Goal: Information Seeking & Learning: Learn about a topic

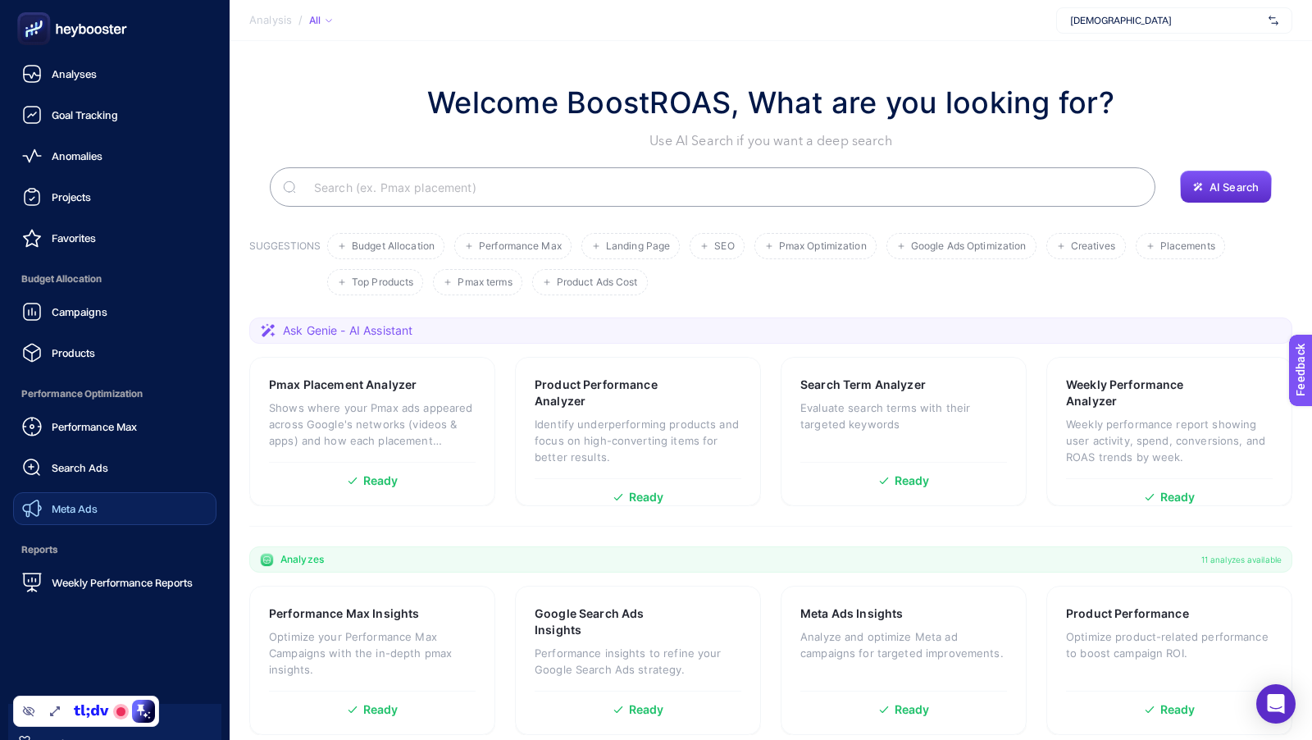
click at [73, 504] on span "Meta Ads" at bounding box center [75, 508] width 46 height 13
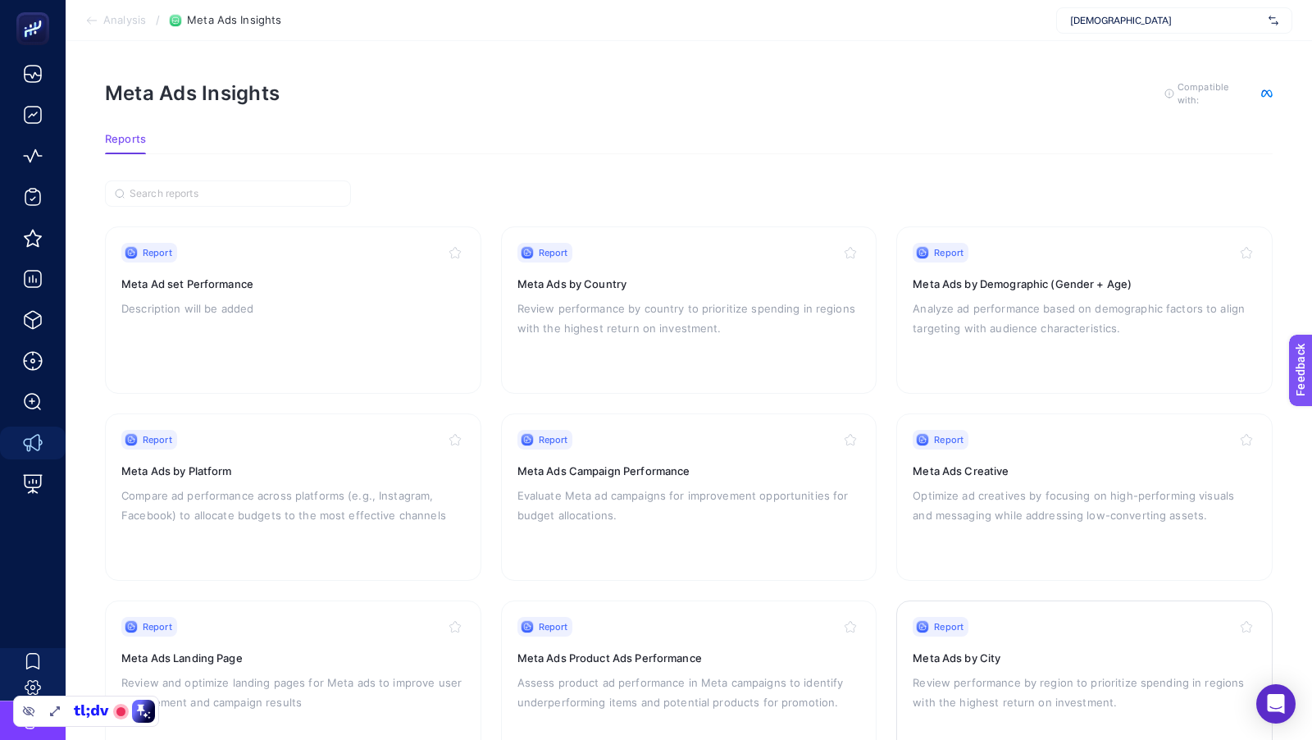
click at [1009, 675] on p "Review performance by region to prioritize spending in regions with the highest…" at bounding box center [1085, 692] width 344 height 39
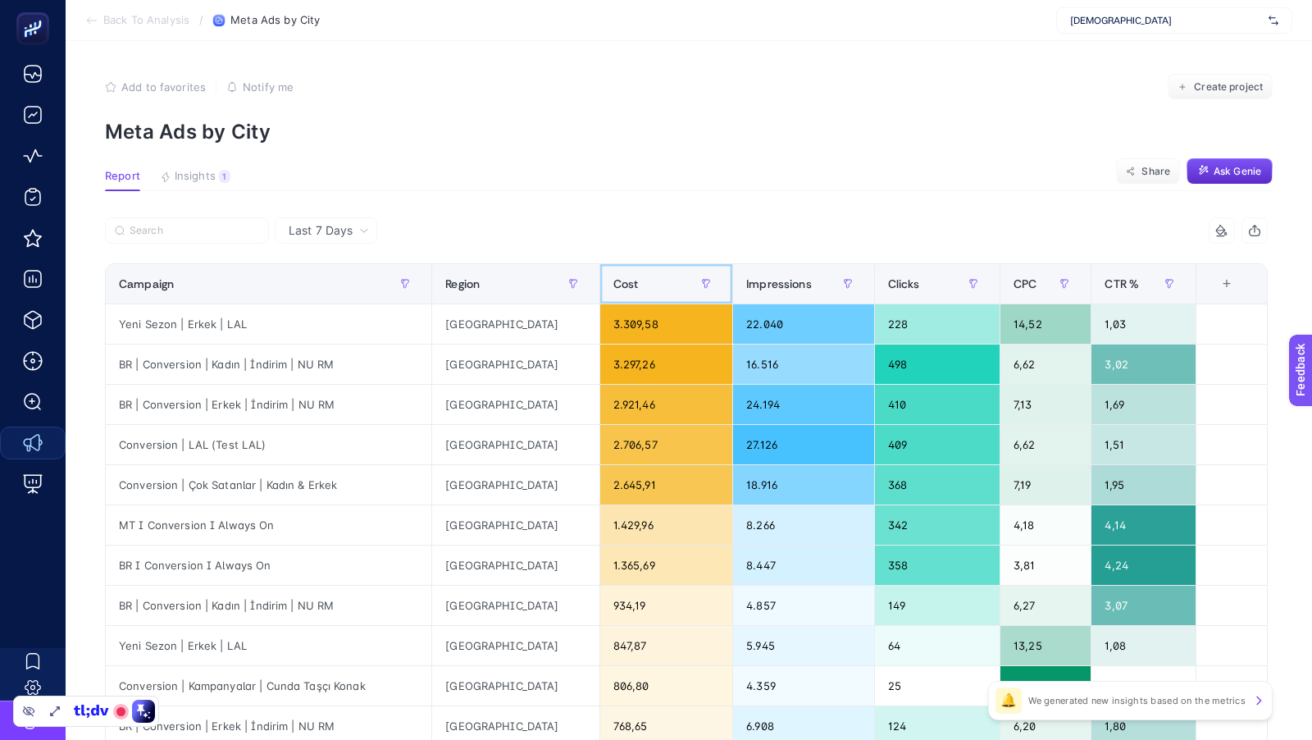
click at [614, 277] on div "Cost" at bounding box center [667, 284] width 107 height 26
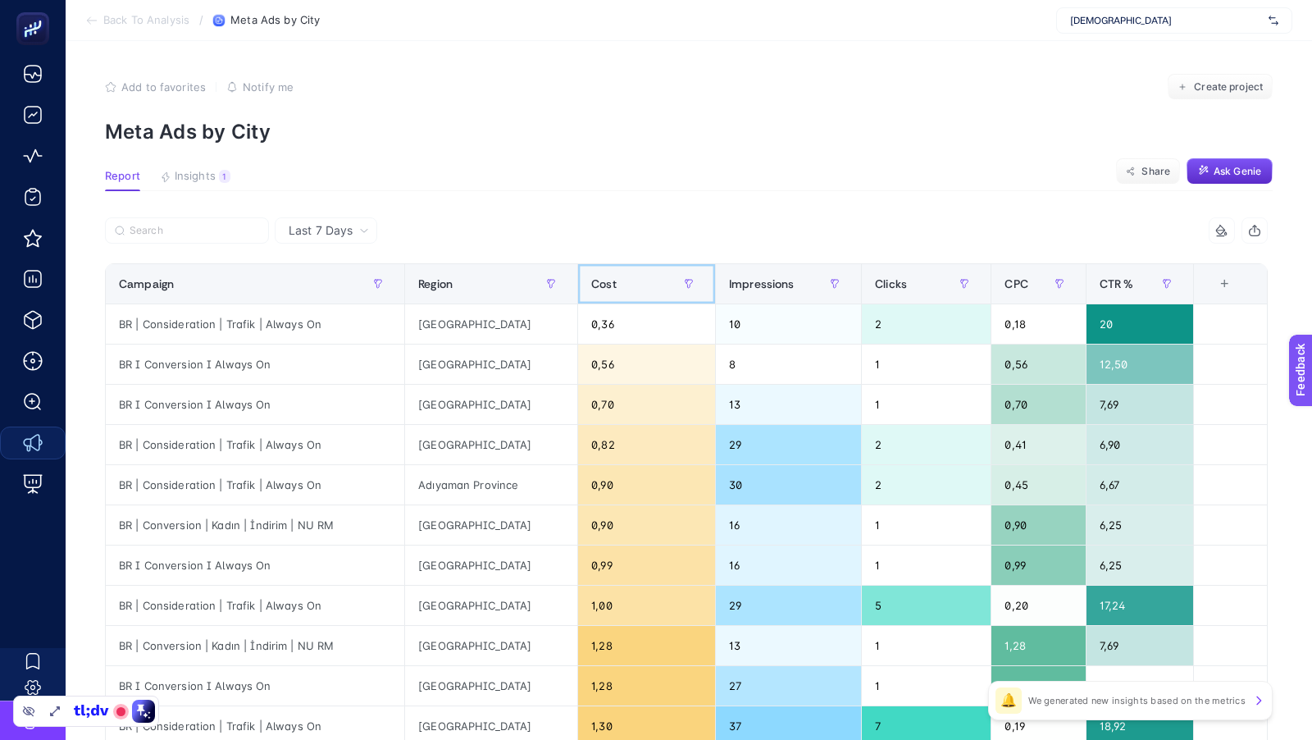
click at [614, 277] on span "Cost" at bounding box center [603, 283] width 25 height 13
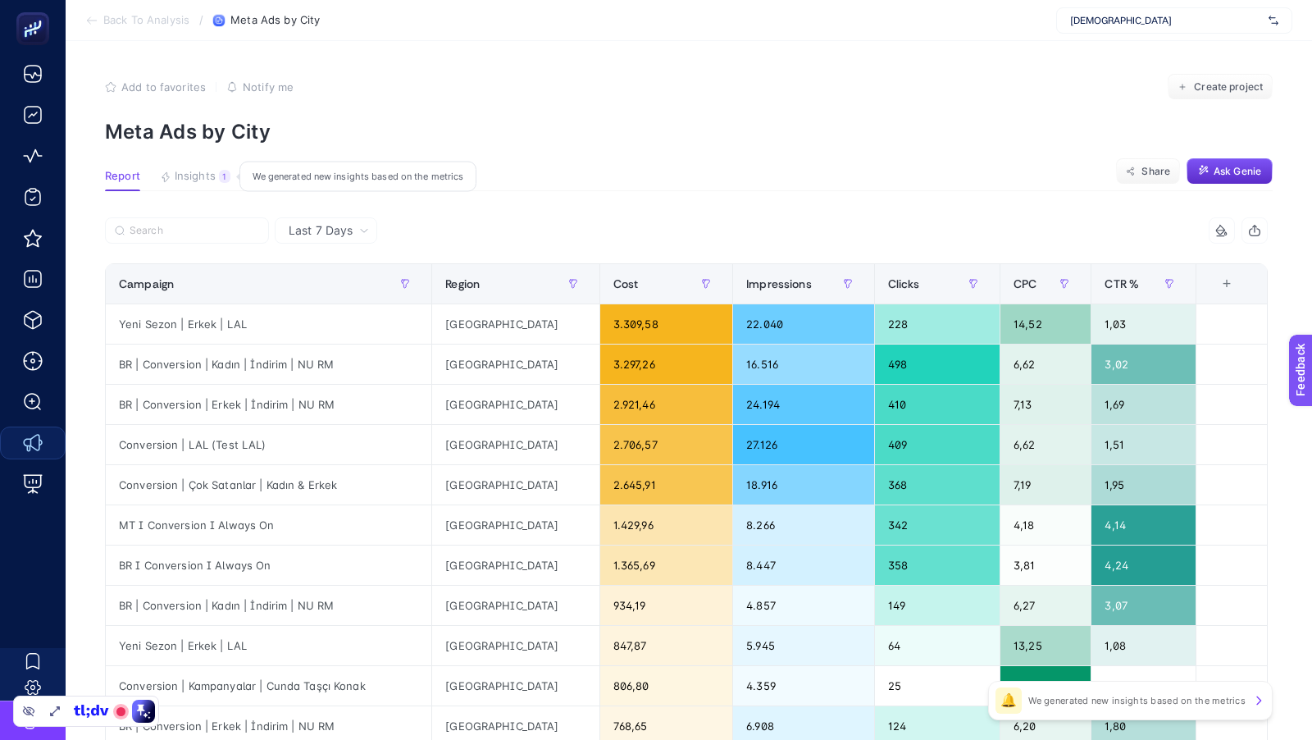
click at [203, 180] on span "Insights" at bounding box center [195, 176] width 41 height 13
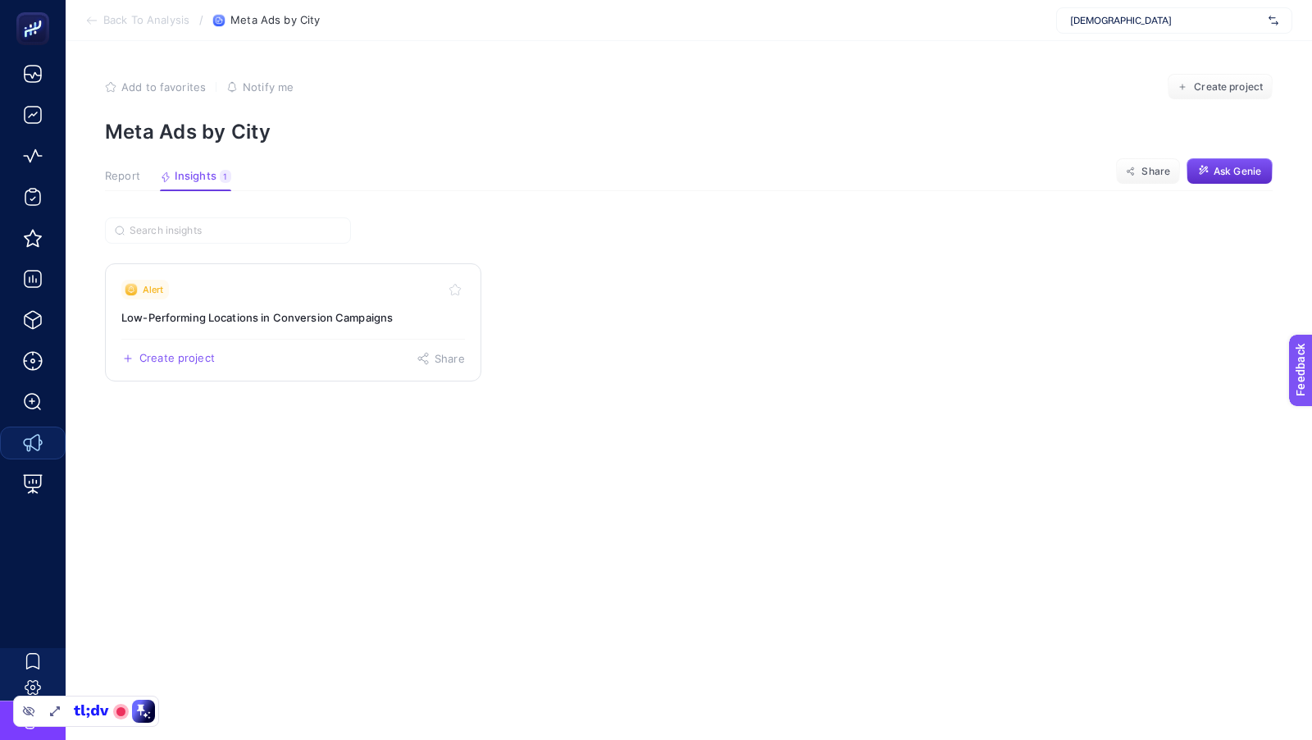
click at [290, 326] on link "Alert Low-Performing Locations in Conversion Campaigns Create project Share" at bounding box center [293, 322] width 376 height 118
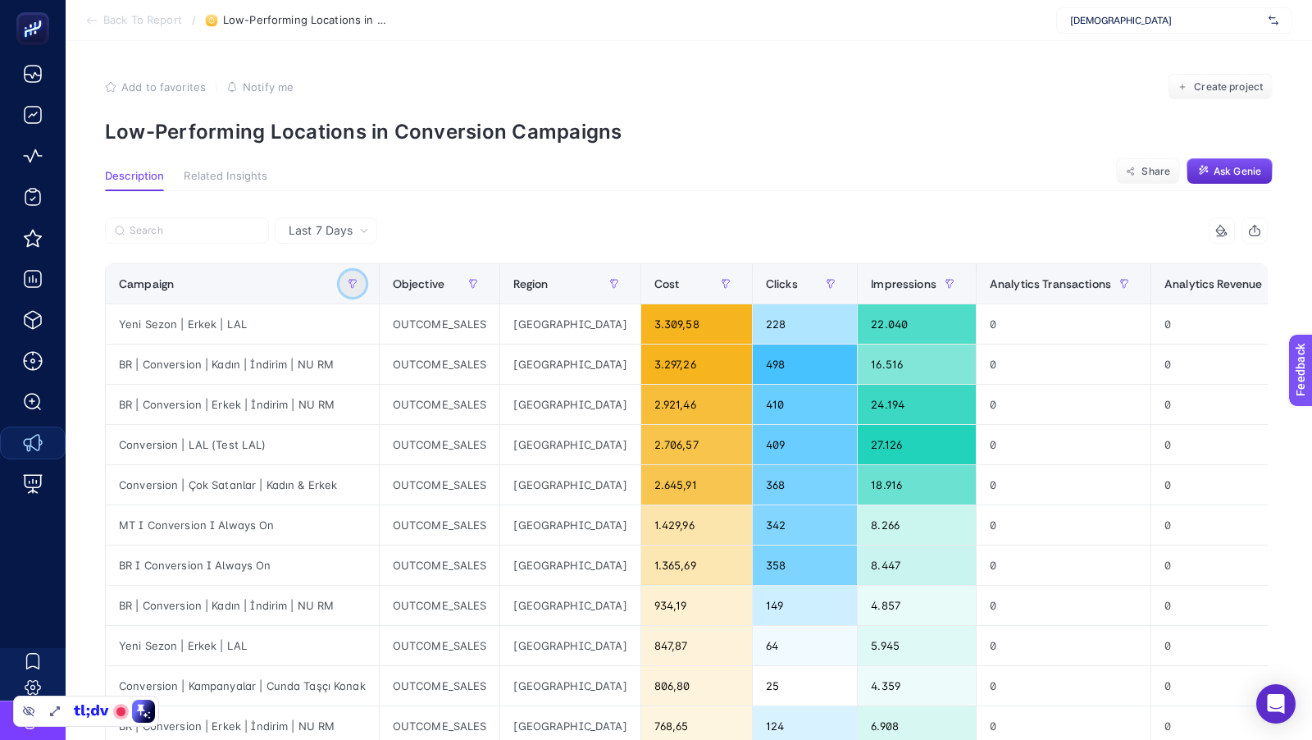
click at [349, 279] on icon "button" at bounding box center [353, 284] width 10 height 10
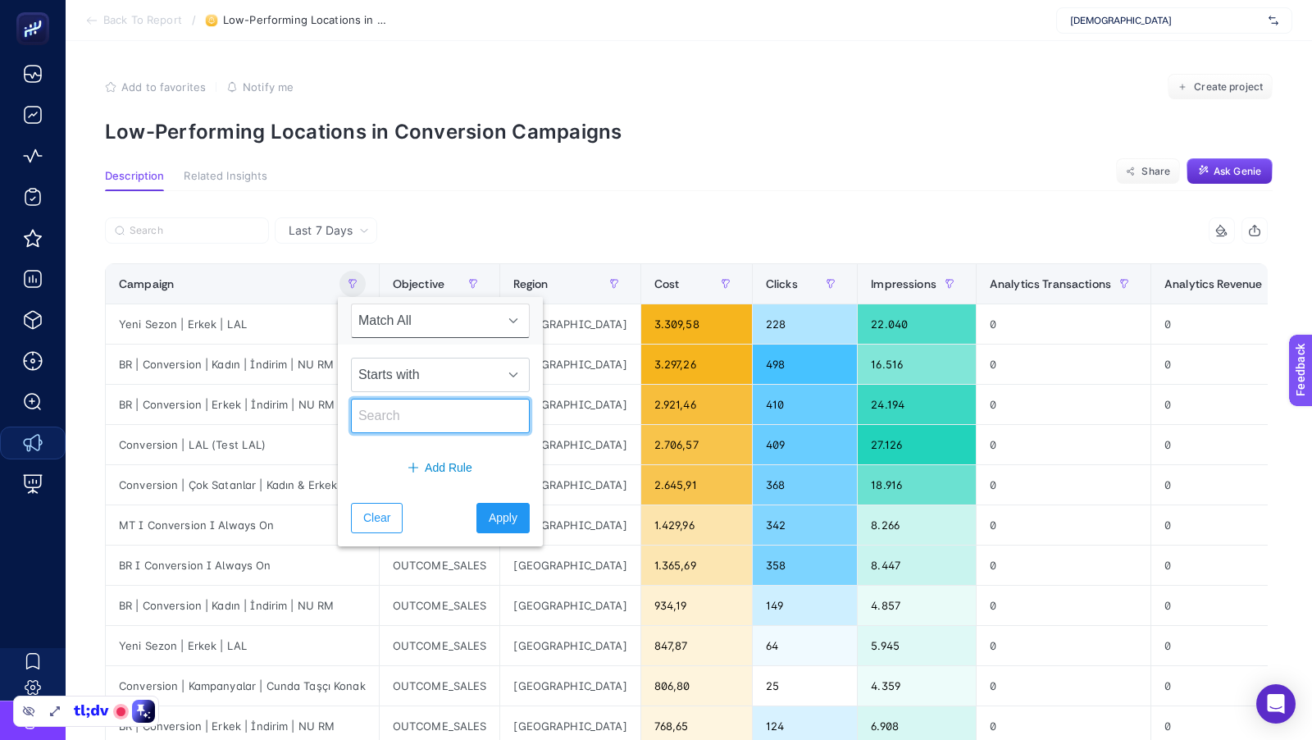
click at [394, 413] on input "text" at bounding box center [440, 416] width 179 height 34
type input "MT"
click at [492, 515] on span "Apply" at bounding box center [503, 517] width 29 height 17
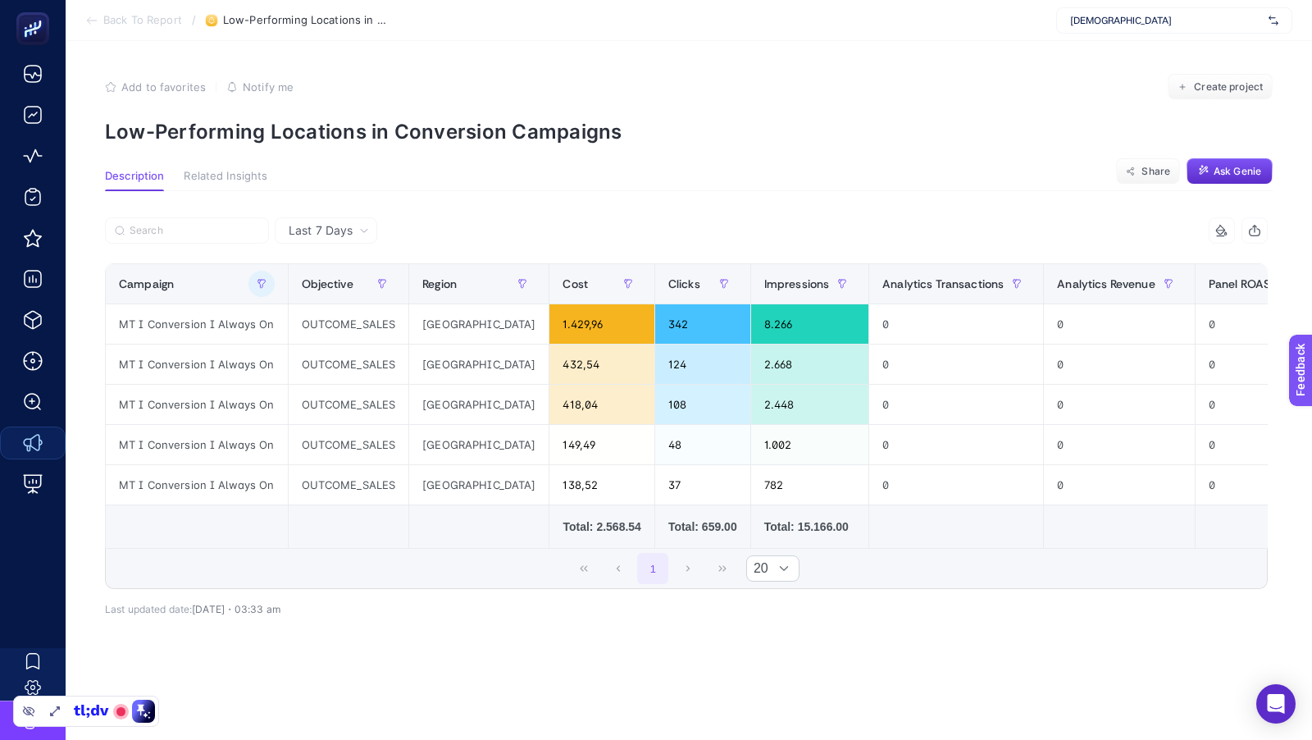
click at [411, 650] on div "Last 7 Days 6 items selected Campaign Objective Region Cost Clicks Impressions …" at bounding box center [686, 458] width 1189 height 483
click at [316, 229] on span "Last 7 Days" at bounding box center [321, 230] width 64 height 16
click at [330, 299] on li "Last 30 Days" at bounding box center [326, 295] width 93 height 30
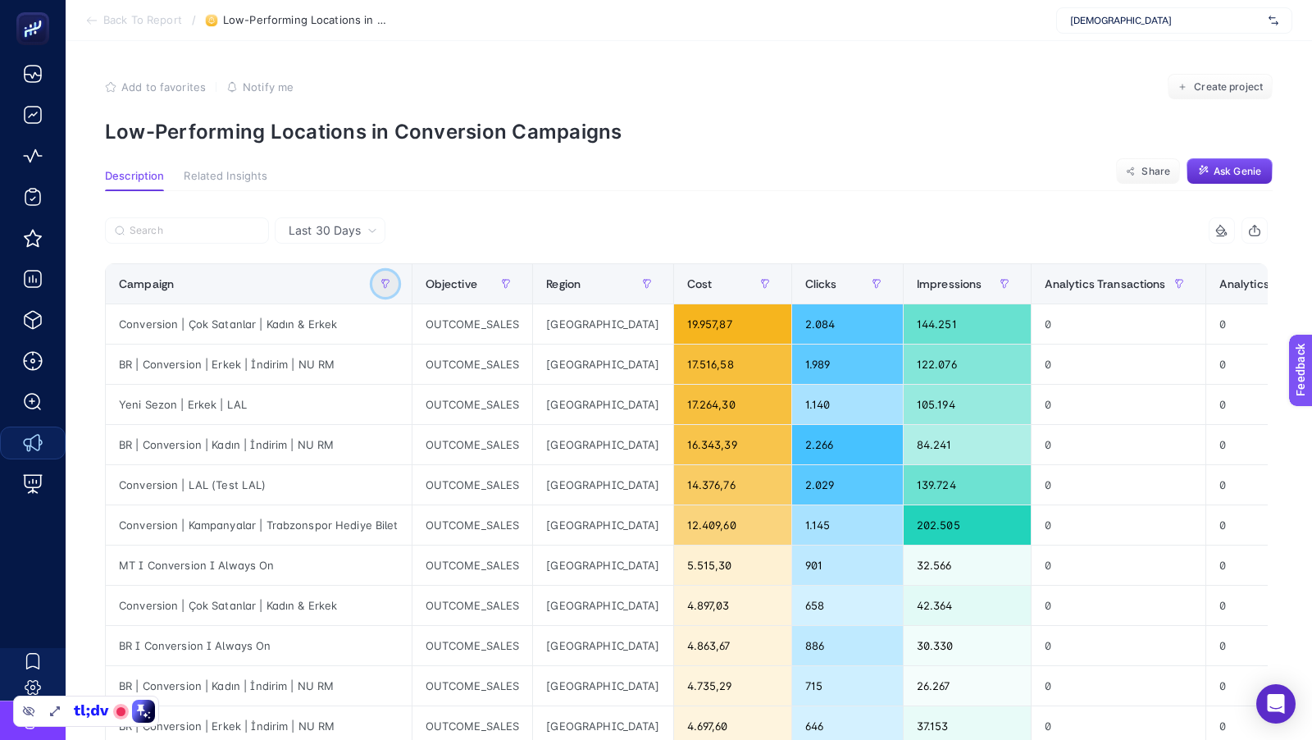
click at [381, 283] on icon "button" at bounding box center [386, 284] width 10 height 10
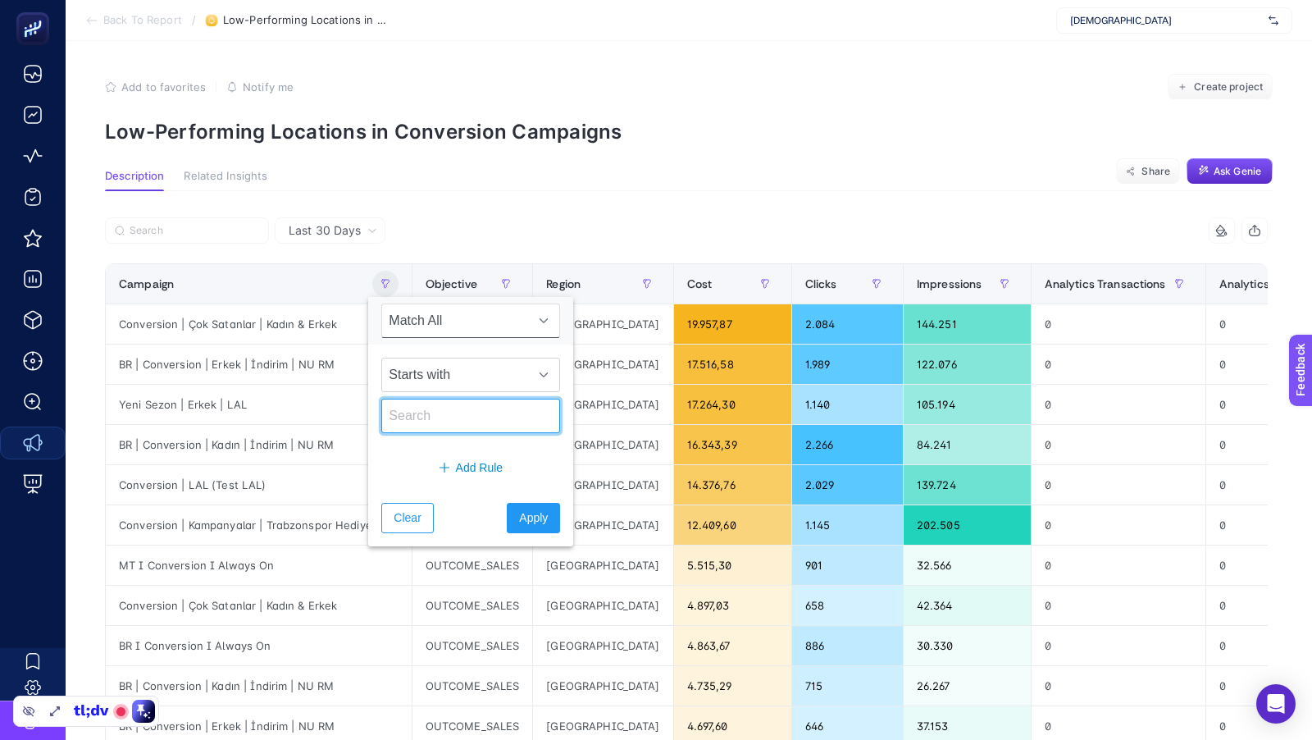
click at [425, 416] on input "text" at bounding box center [470, 416] width 179 height 34
type input "MT"
click at [519, 511] on span "Apply" at bounding box center [533, 517] width 29 height 17
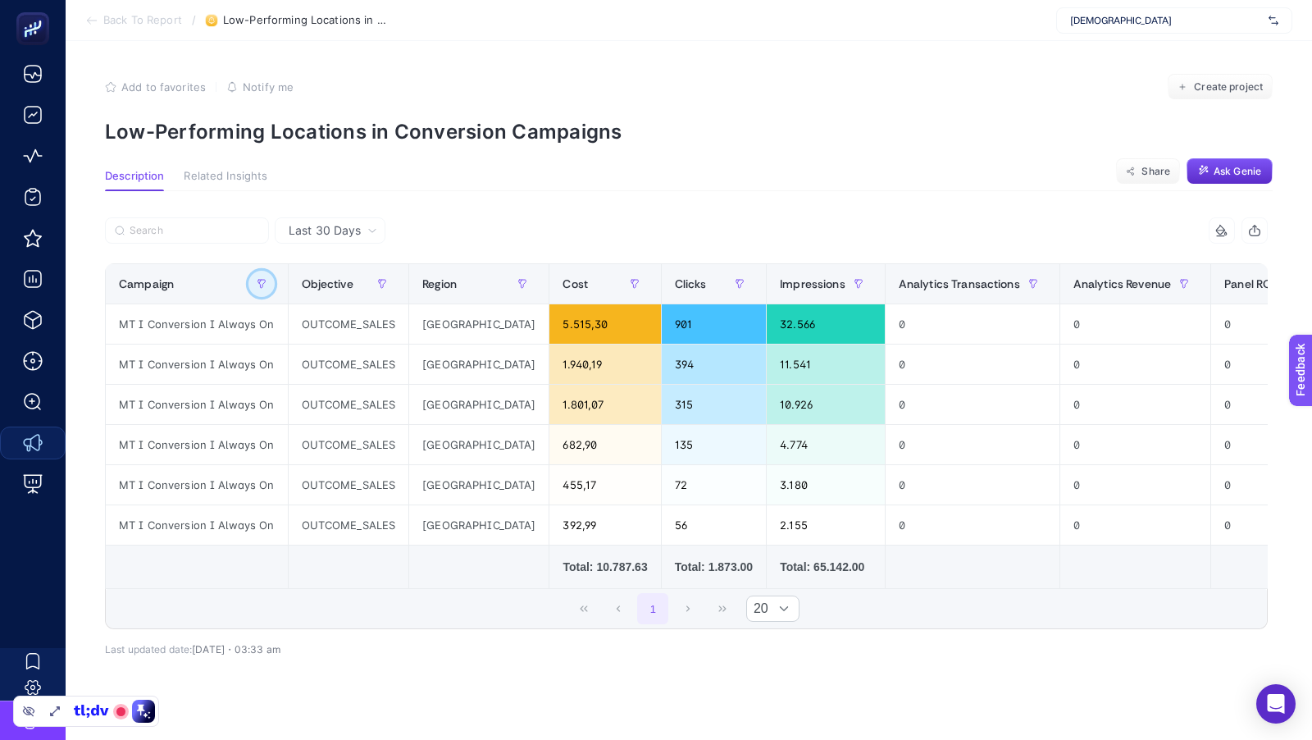
click at [262, 287] on button "button" at bounding box center [262, 284] width 26 height 26
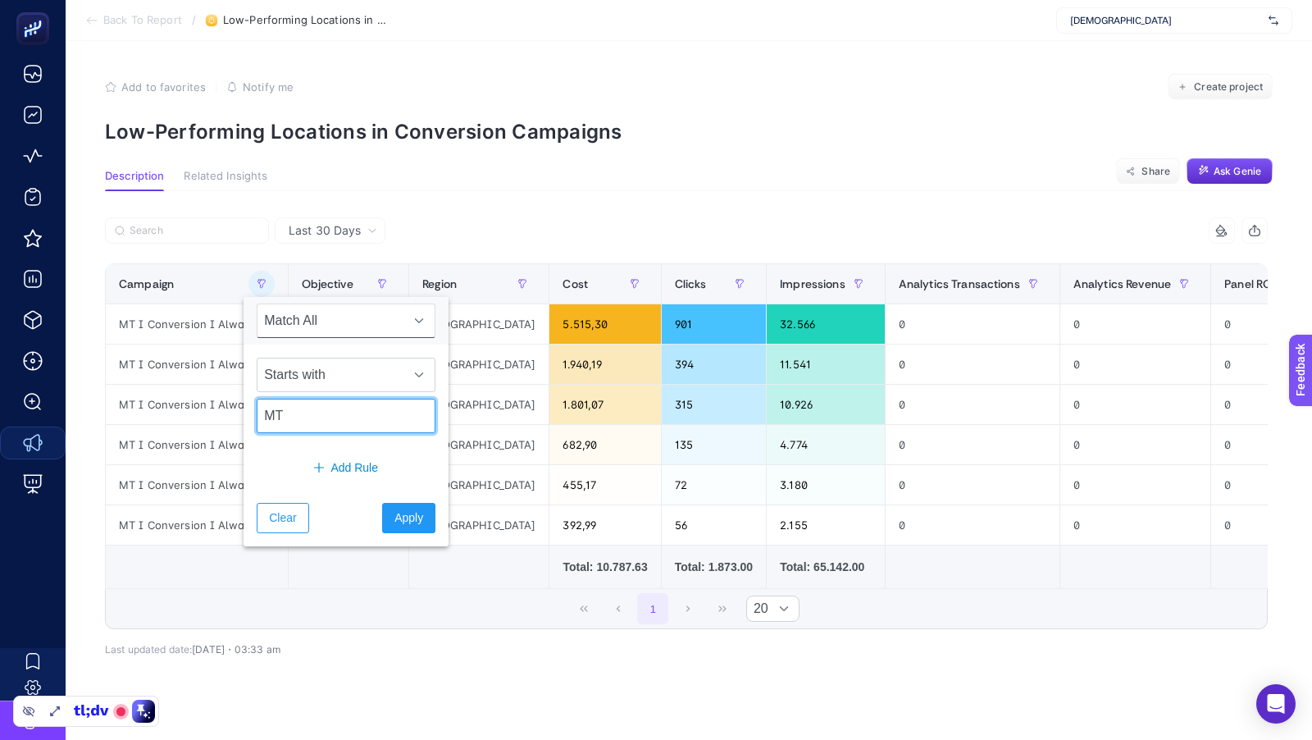
click at [268, 413] on input "MT" at bounding box center [346, 416] width 179 height 34
type input "BR"
click at [395, 509] on span "Apply" at bounding box center [409, 517] width 29 height 17
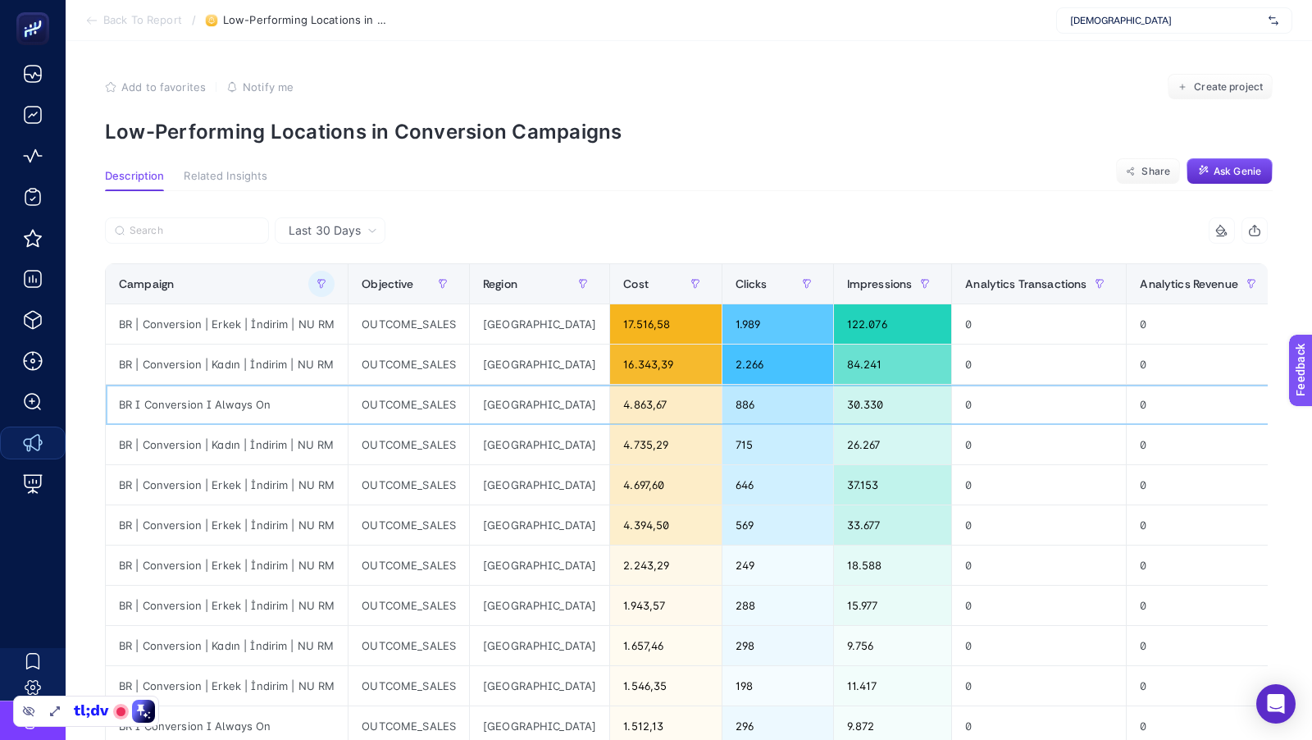
click at [230, 403] on div "BR I Conversion I Always On" at bounding box center [227, 404] width 242 height 39
copy tr "BR I Conversion I Always On"
click at [318, 281] on icon "button" at bounding box center [322, 284] width 10 height 10
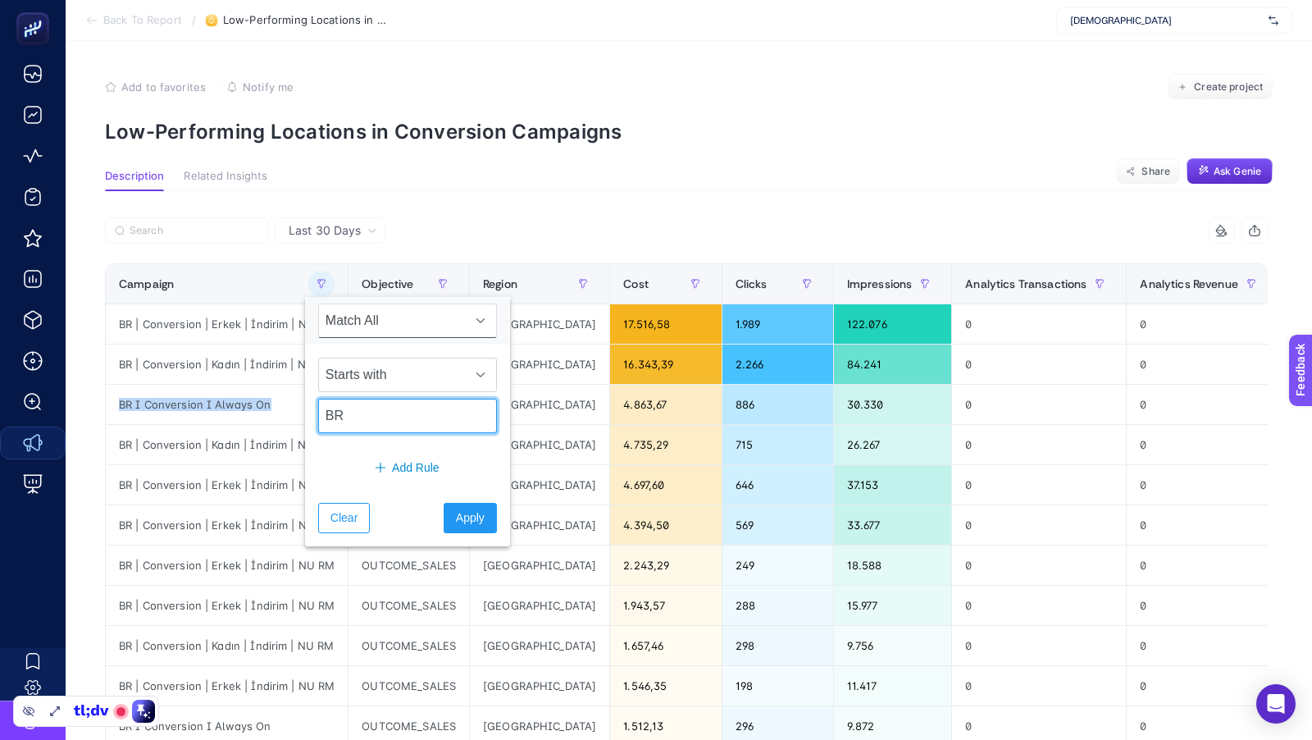
click at [349, 412] on input "BR" at bounding box center [407, 416] width 179 height 34
paste input "I Conversion I Always On"
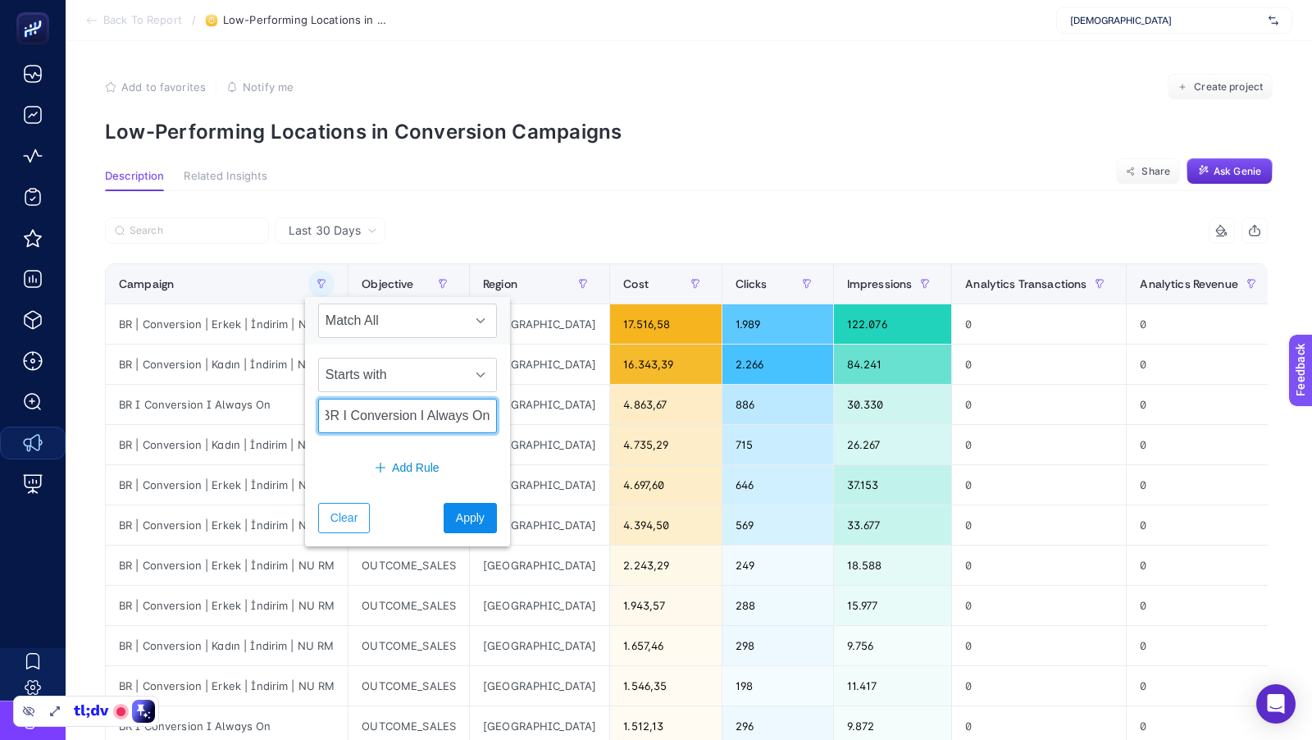
type input "BR I Conversion I Always On"
click at [462, 522] on span "Apply" at bounding box center [470, 517] width 29 height 17
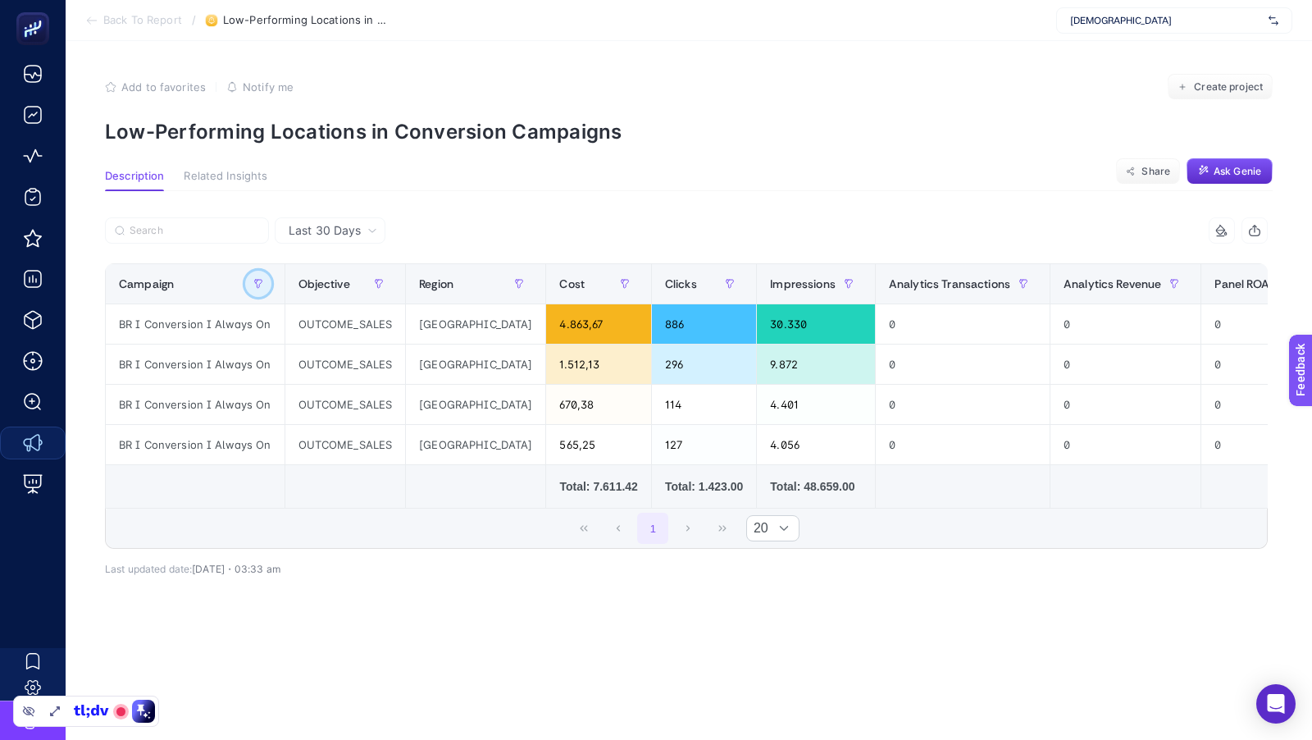
click at [257, 284] on icon "button" at bounding box center [258, 284] width 10 height 10
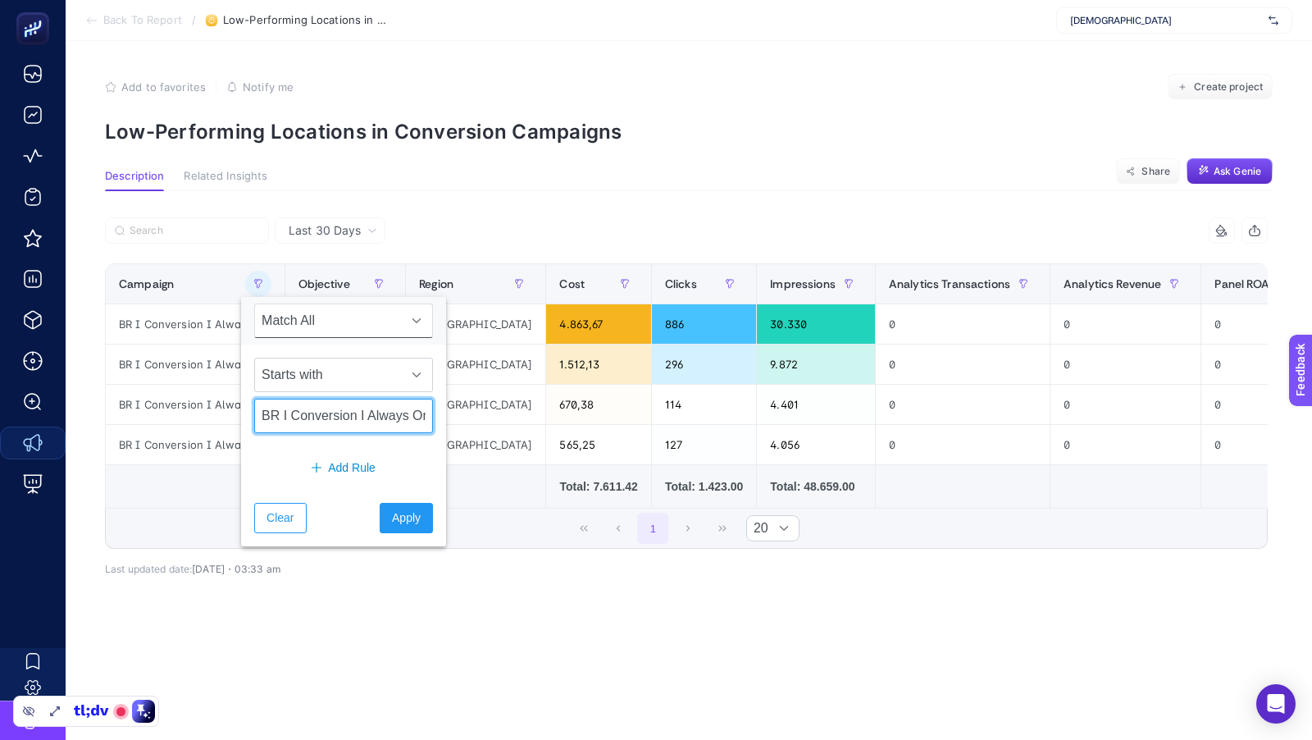
click at [285, 410] on input "BR I Conversion I Always On" at bounding box center [343, 416] width 179 height 34
type input "MT"
click at [392, 509] on span "Apply" at bounding box center [406, 517] width 29 height 17
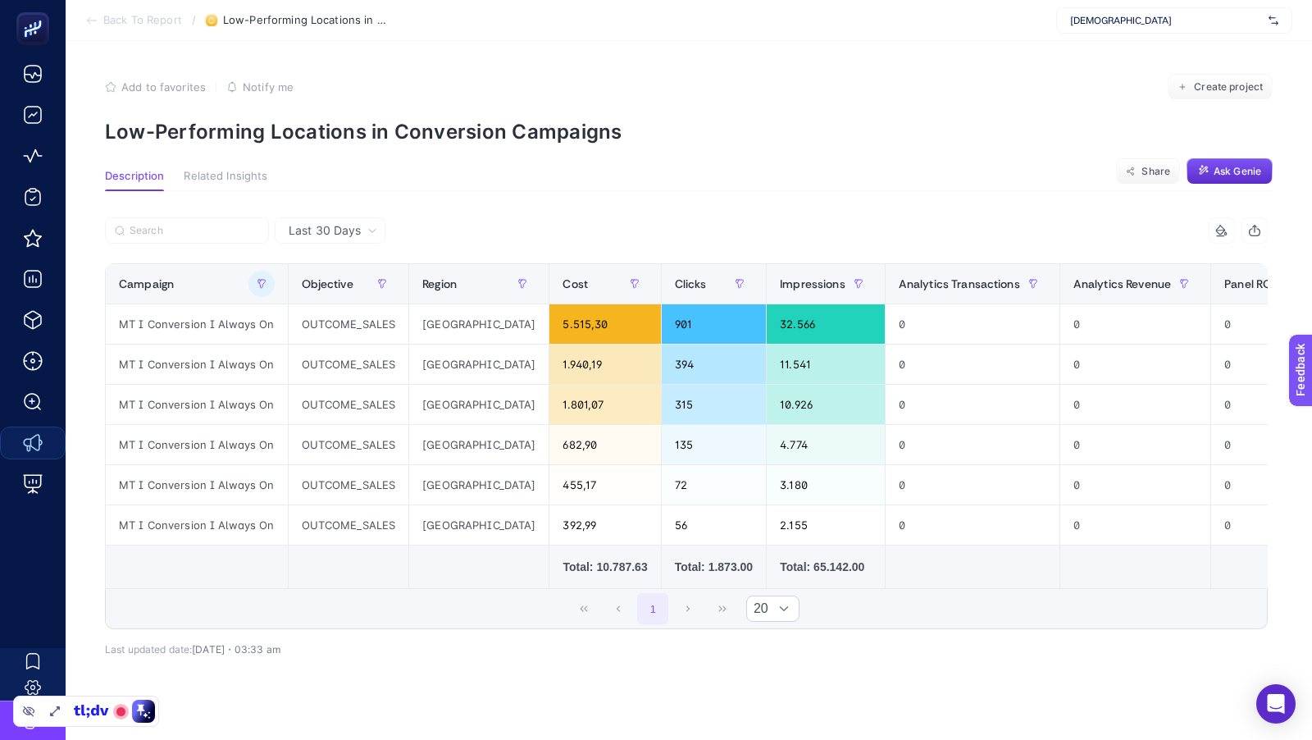
click at [110, 25] on span "Back To Report" at bounding box center [142, 20] width 79 height 13
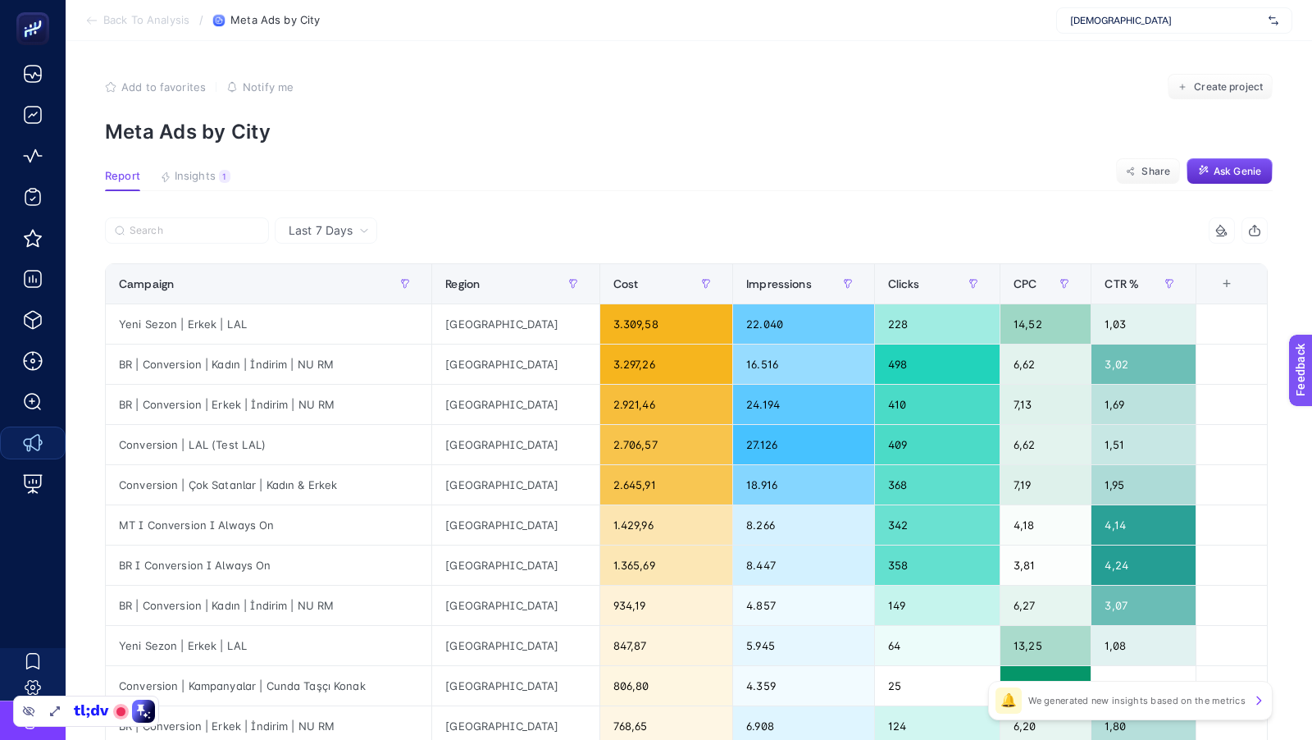
click at [127, 24] on span "Back To Analysis" at bounding box center [146, 20] width 86 height 13
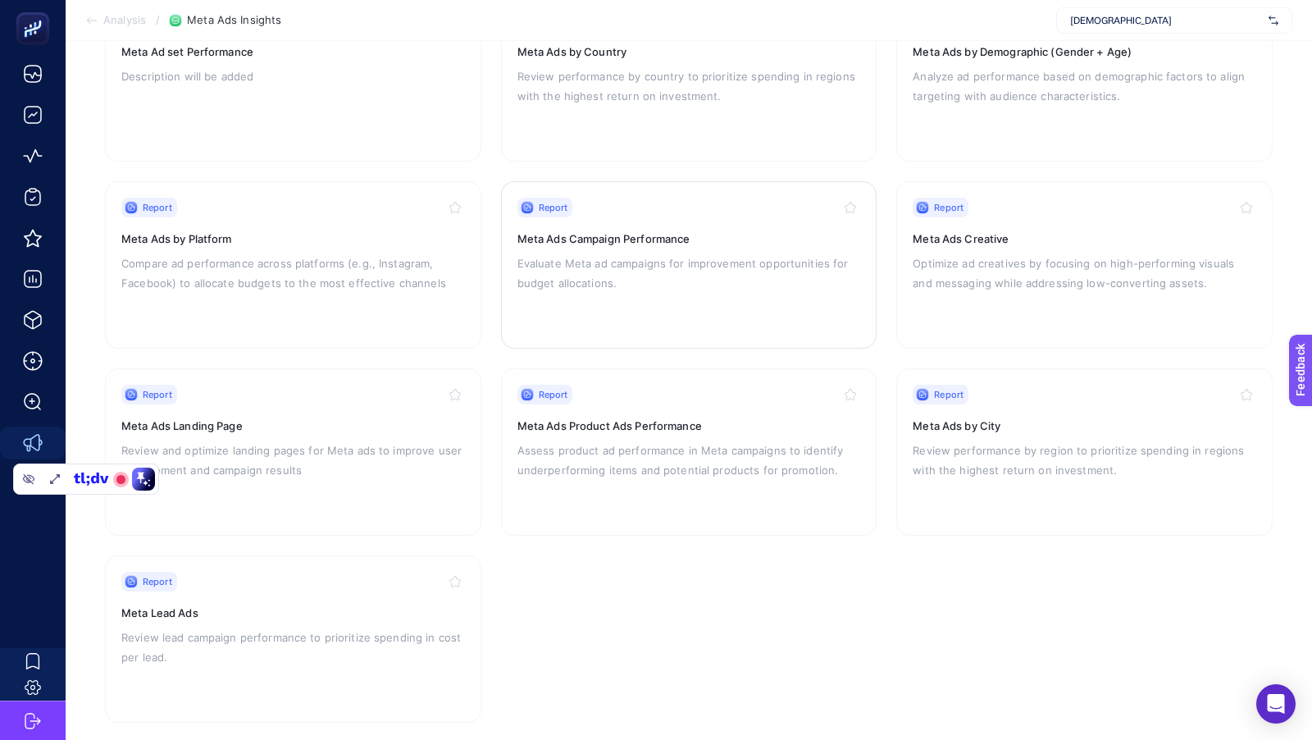
scroll to position [235, 0]
click at [650, 456] on p "Assess product ad performance in Meta campaigns to identify underperforming ite…" at bounding box center [690, 457] width 344 height 39
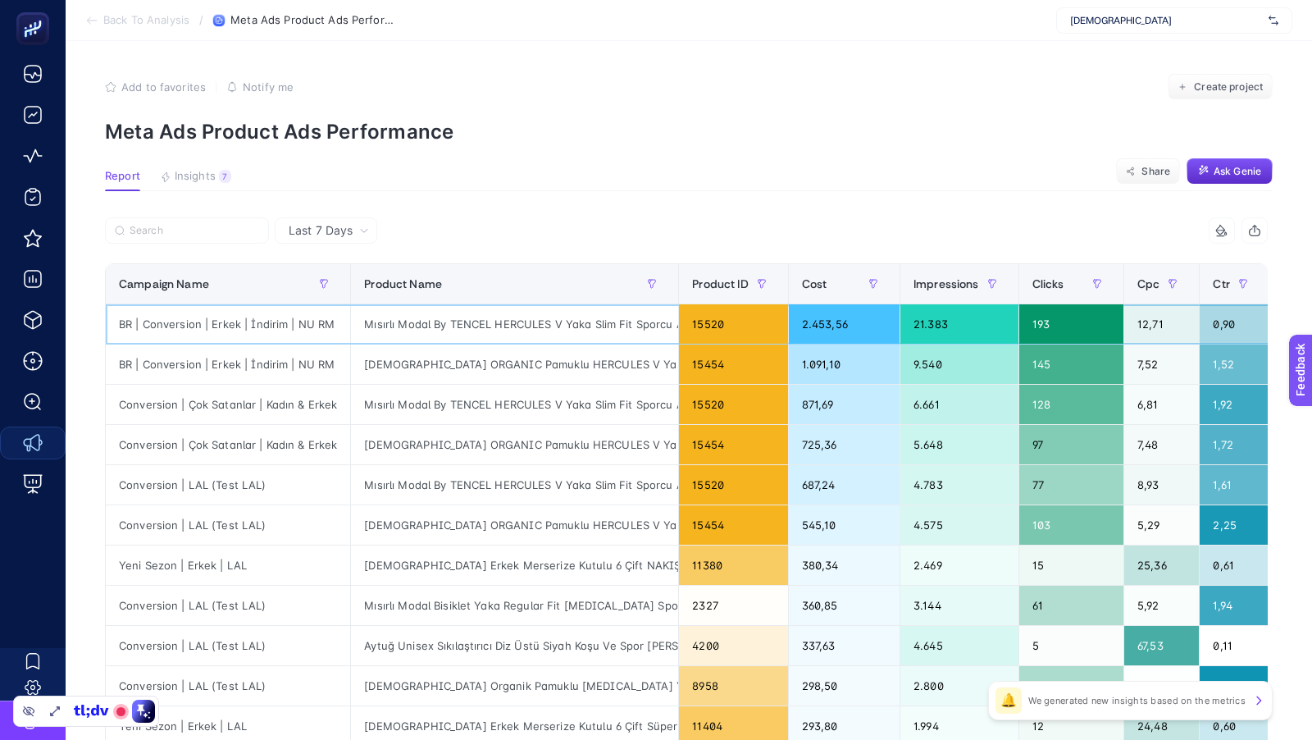
click at [559, 326] on div "Mısırlı Modal By TENCEL HERCULES V Yaka Slim Fit Sporcu Atlet - 1 Antrasit/1 Bo…" at bounding box center [514, 323] width 327 height 39
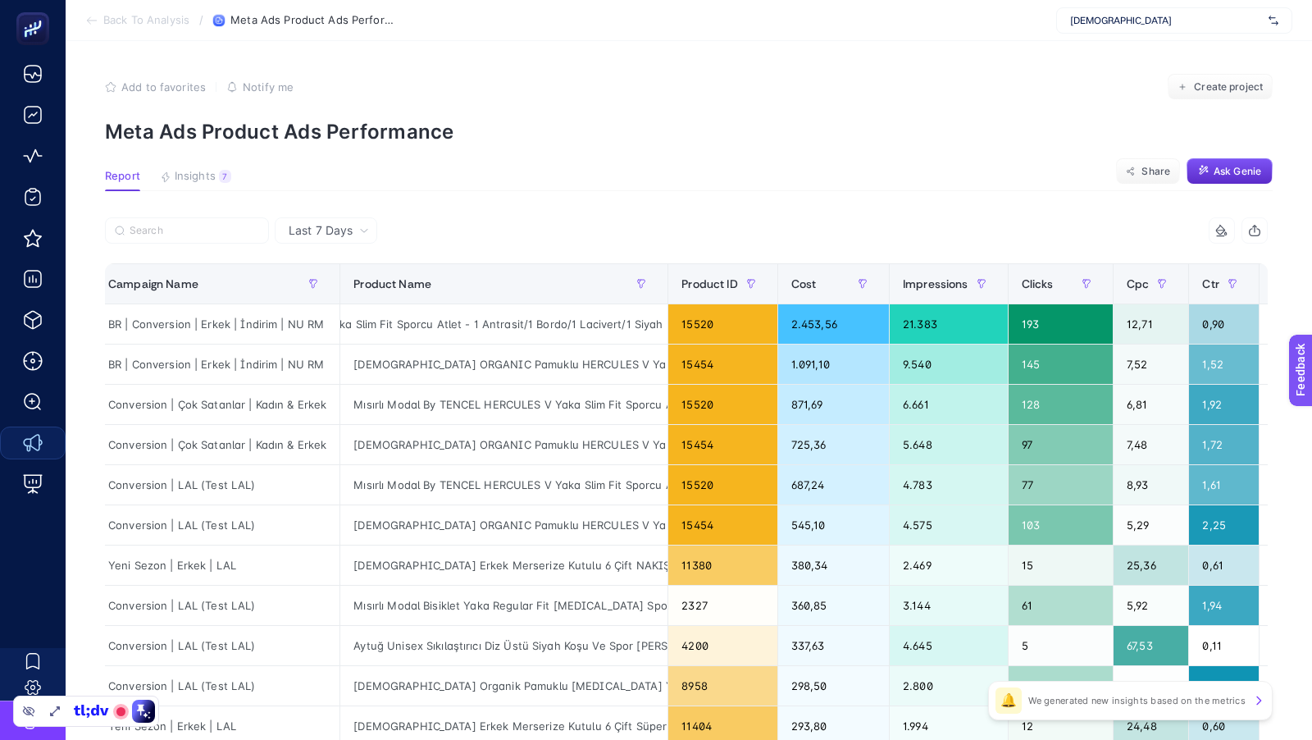
click at [129, 20] on span "Back To Analysis" at bounding box center [146, 20] width 86 height 13
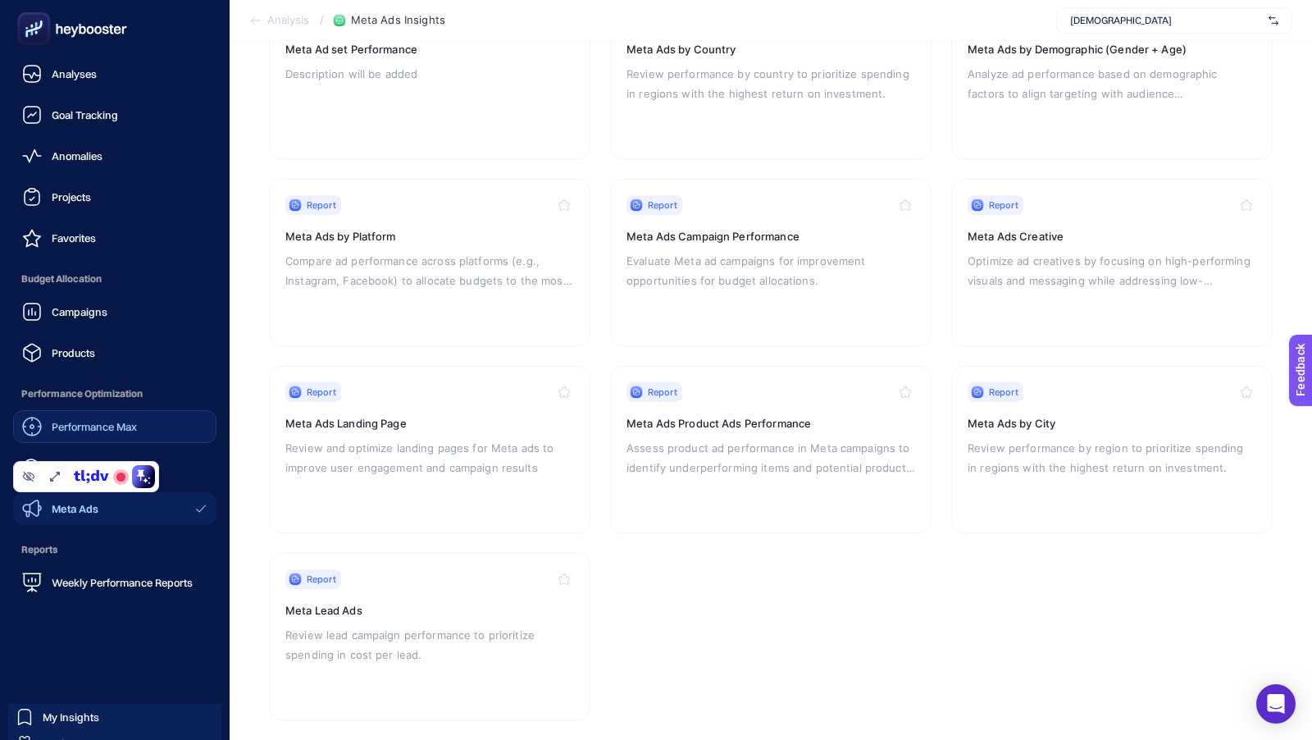
scroll to position [55, 0]
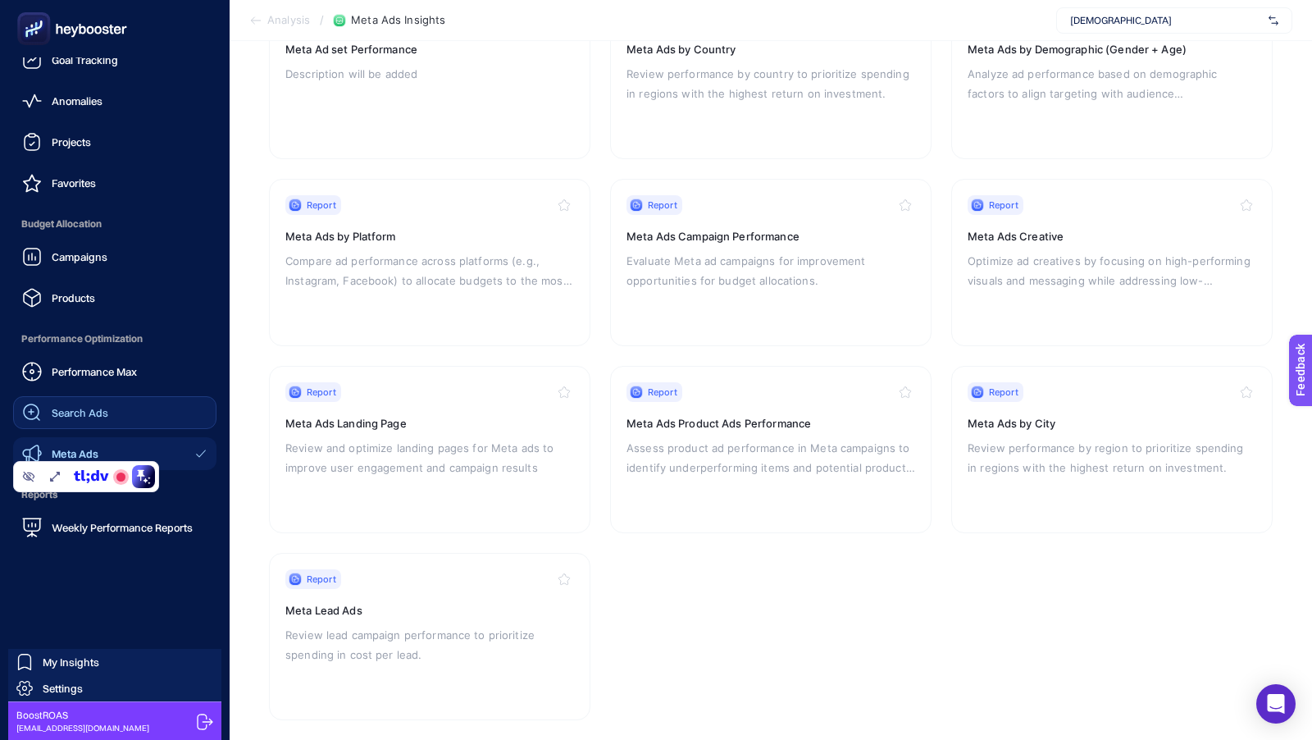
click at [105, 412] on span "Search Ads" at bounding box center [80, 412] width 57 height 13
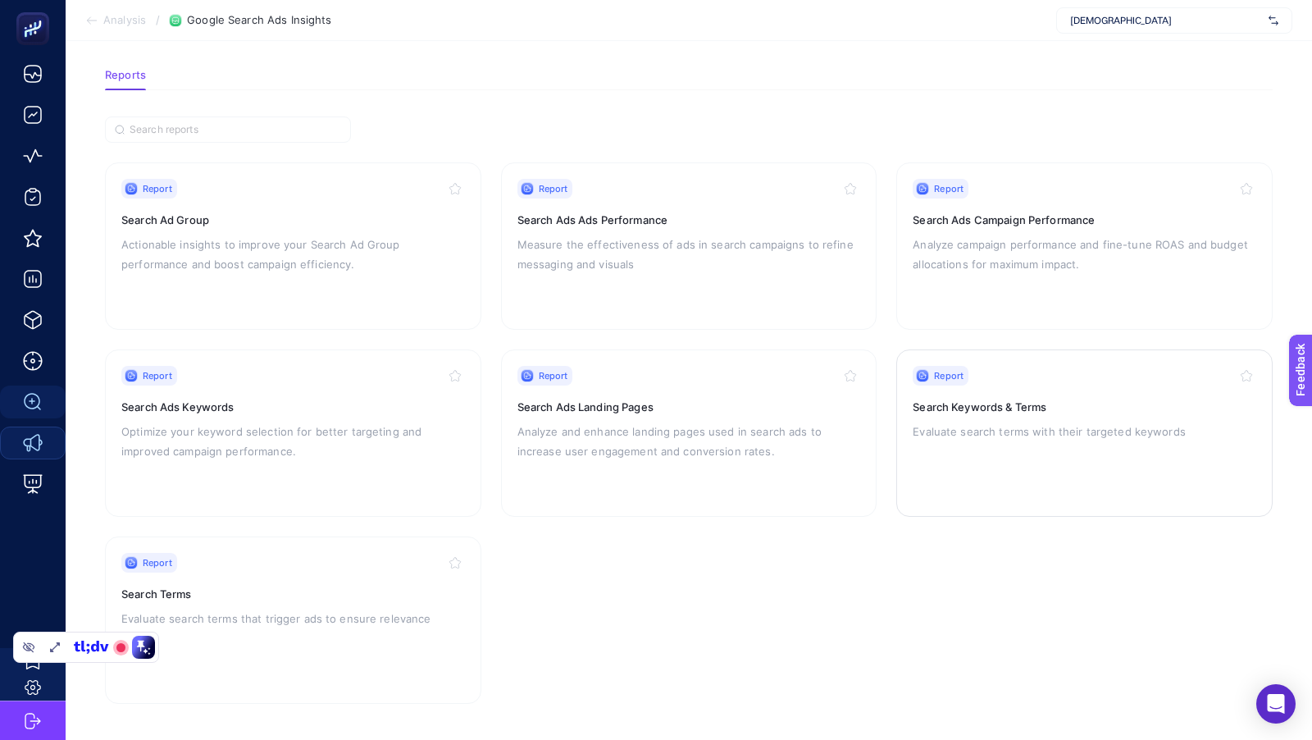
click at [1055, 409] on h3 "Search Keywords & Terms" at bounding box center [1085, 407] width 344 height 16
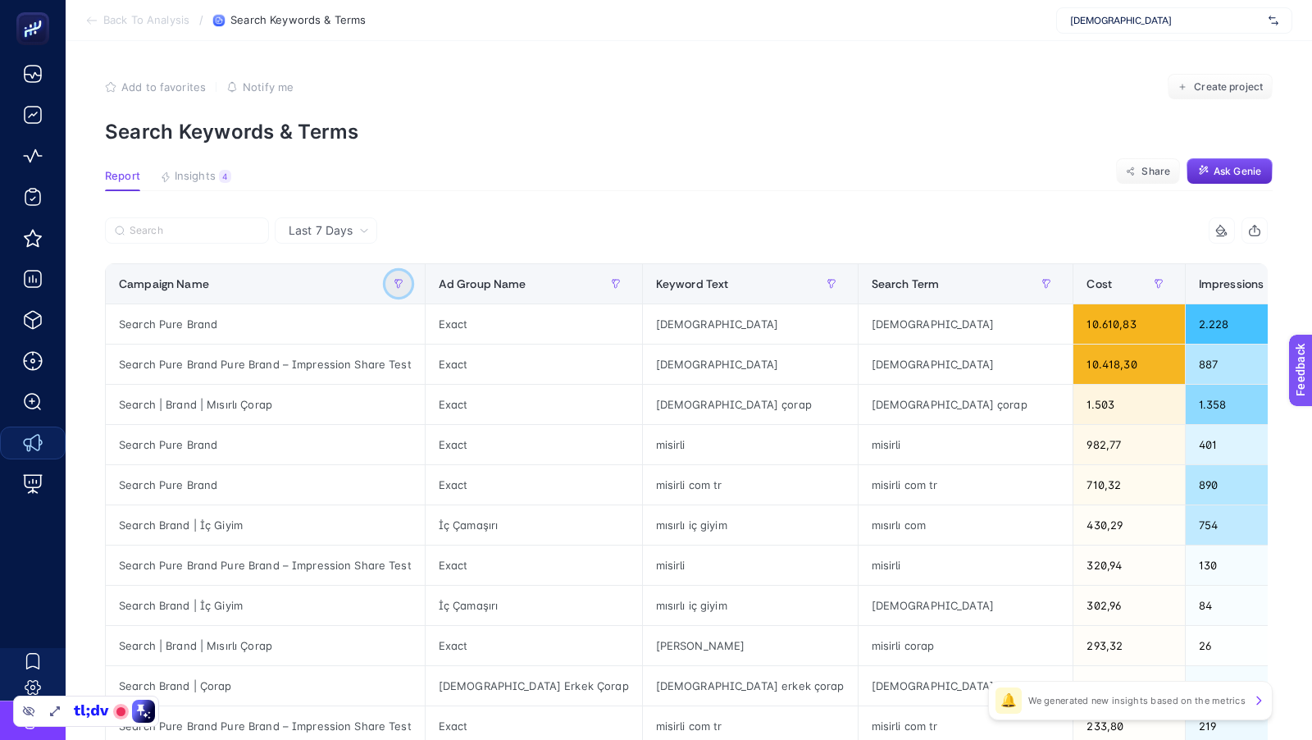
click at [395, 285] on icon "button" at bounding box center [398, 284] width 7 height 8
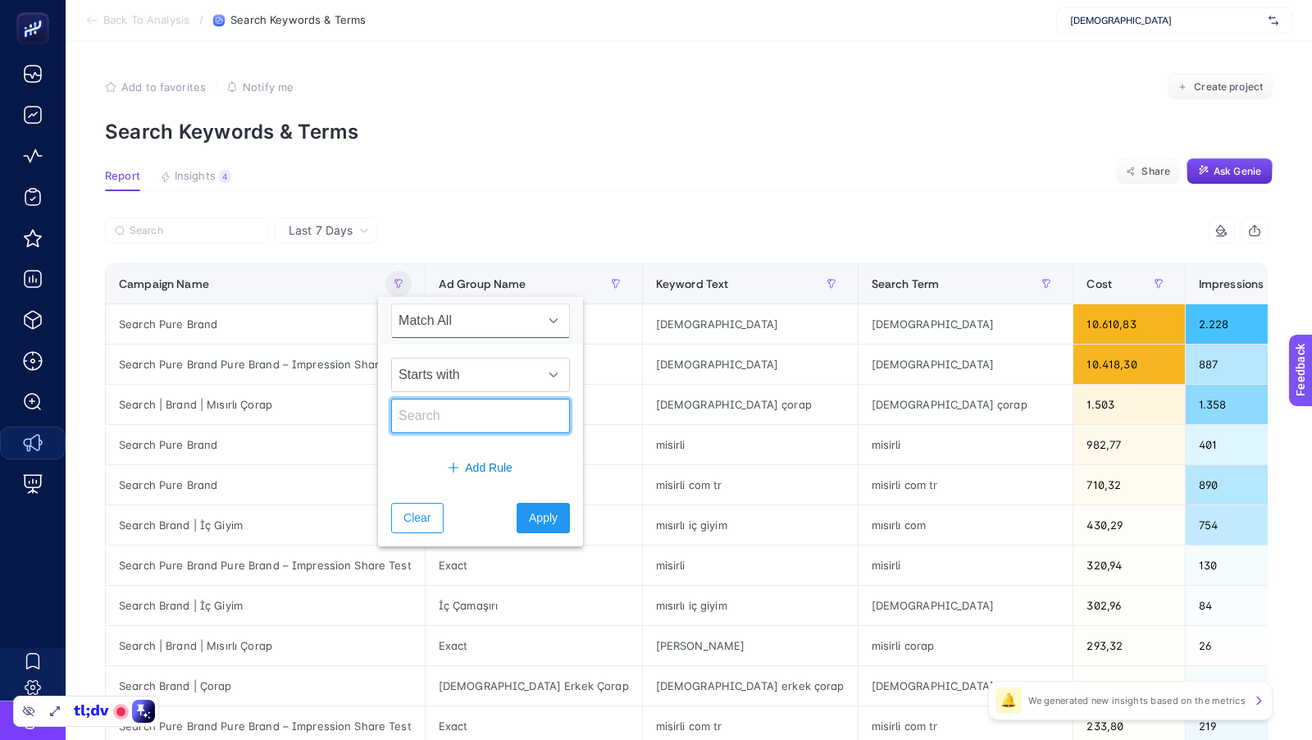
click at [426, 424] on input "text" at bounding box center [480, 416] width 179 height 34
type input "pure"
click at [502, 383] on span "Starts with" at bounding box center [465, 374] width 146 height 33
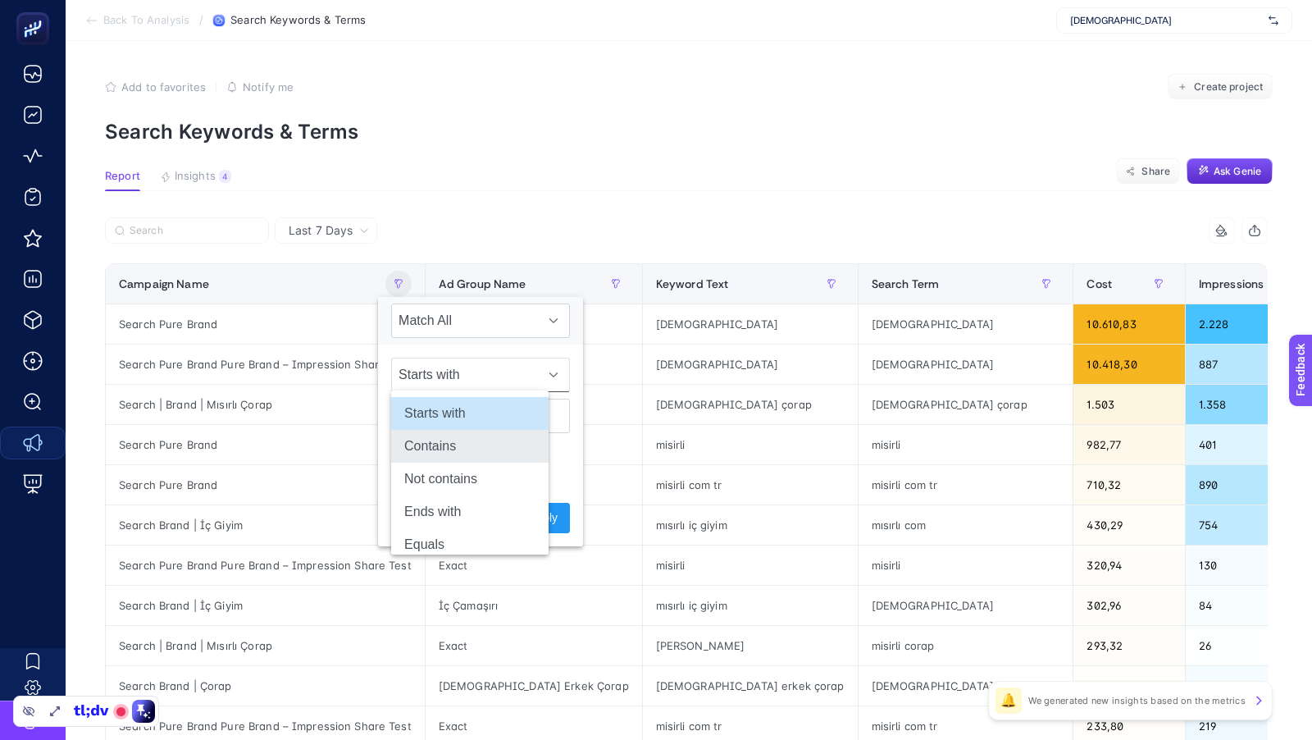
click at [458, 441] on li "Contains" at bounding box center [469, 446] width 157 height 33
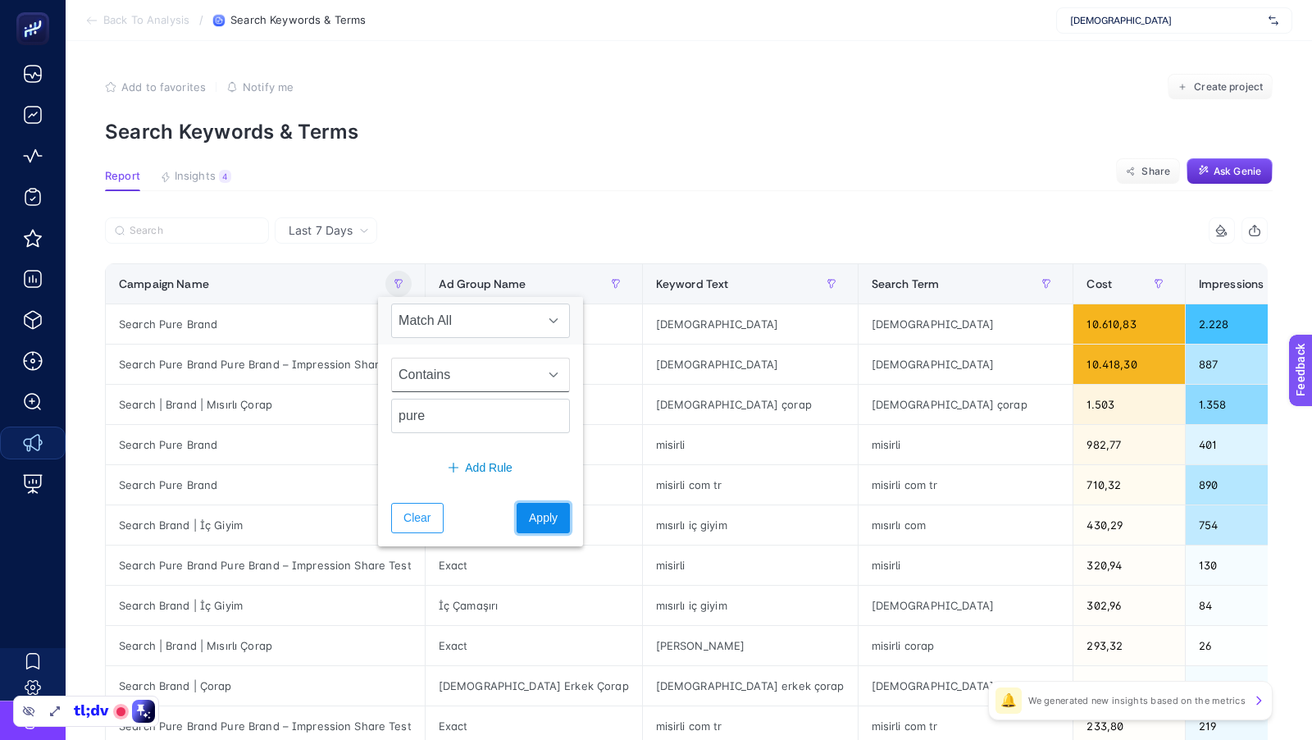
click at [529, 518] on span "Apply" at bounding box center [543, 517] width 29 height 17
